Goal: Transaction & Acquisition: Purchase product/service

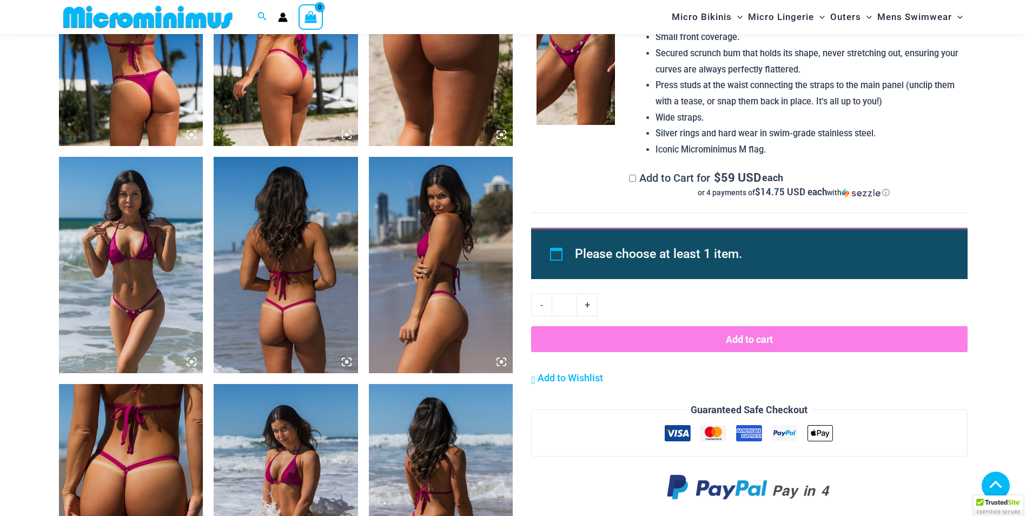
scroll to position [1023, 0]
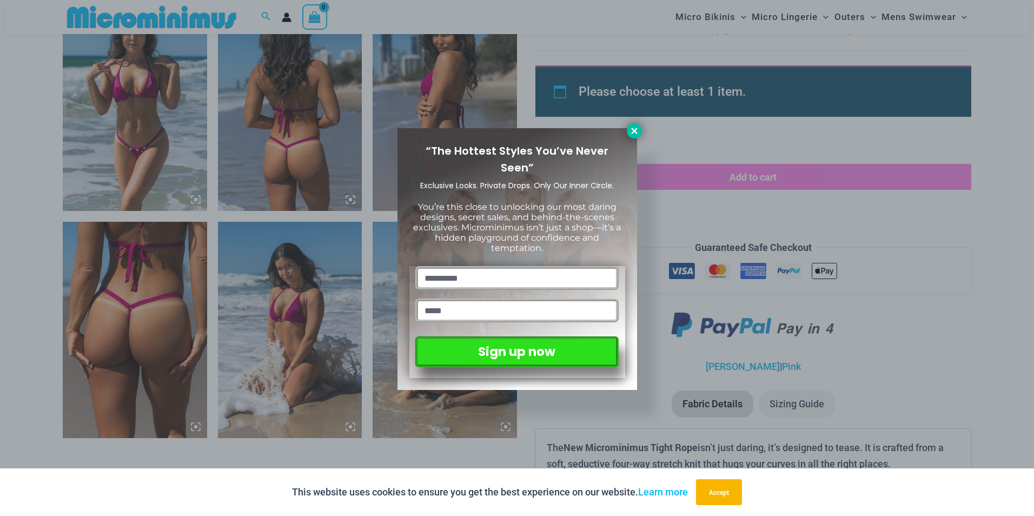
click at [635, 129] on icon at bounding box center [634, 131] width 10 height 10
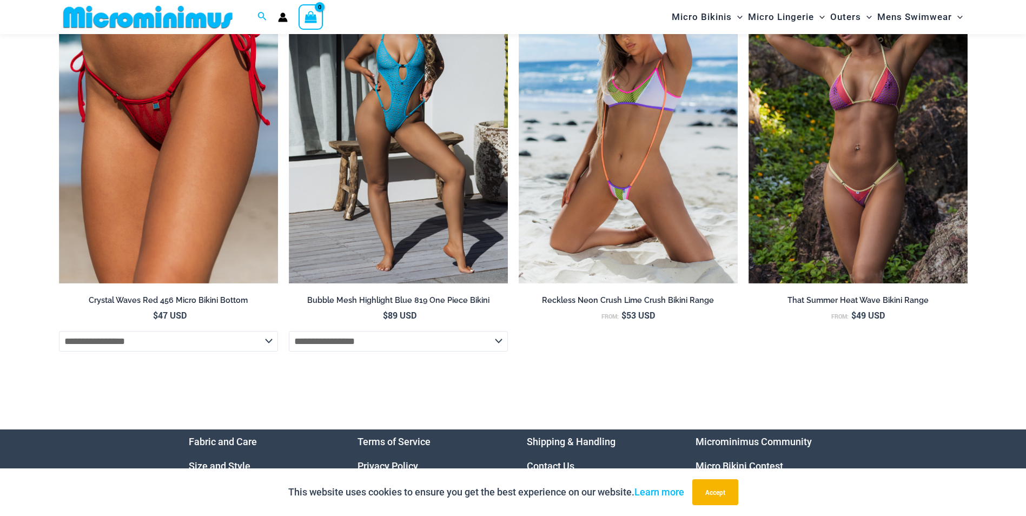
scroll to position [4072, 0]
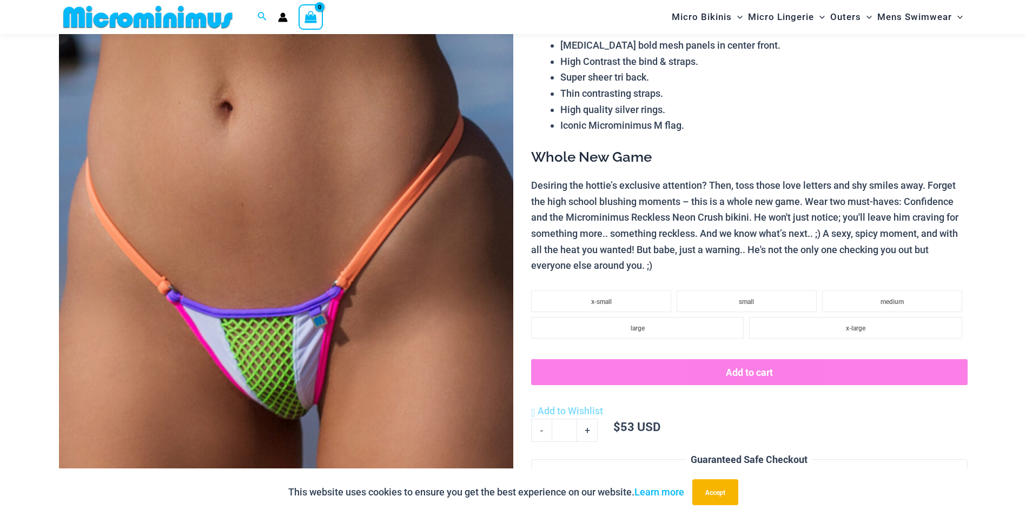
scroll to position [99, 0]
